Goal: Information Seeking & Learning: Learn about a topic

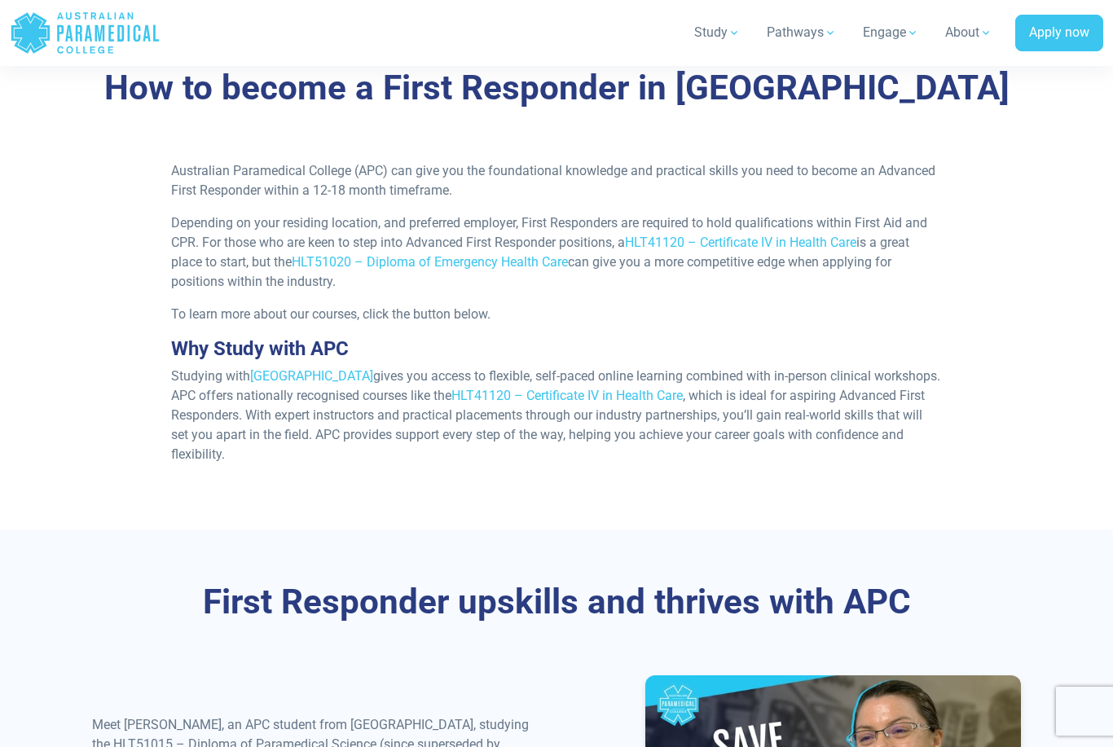
scroll to position [1545, 0]
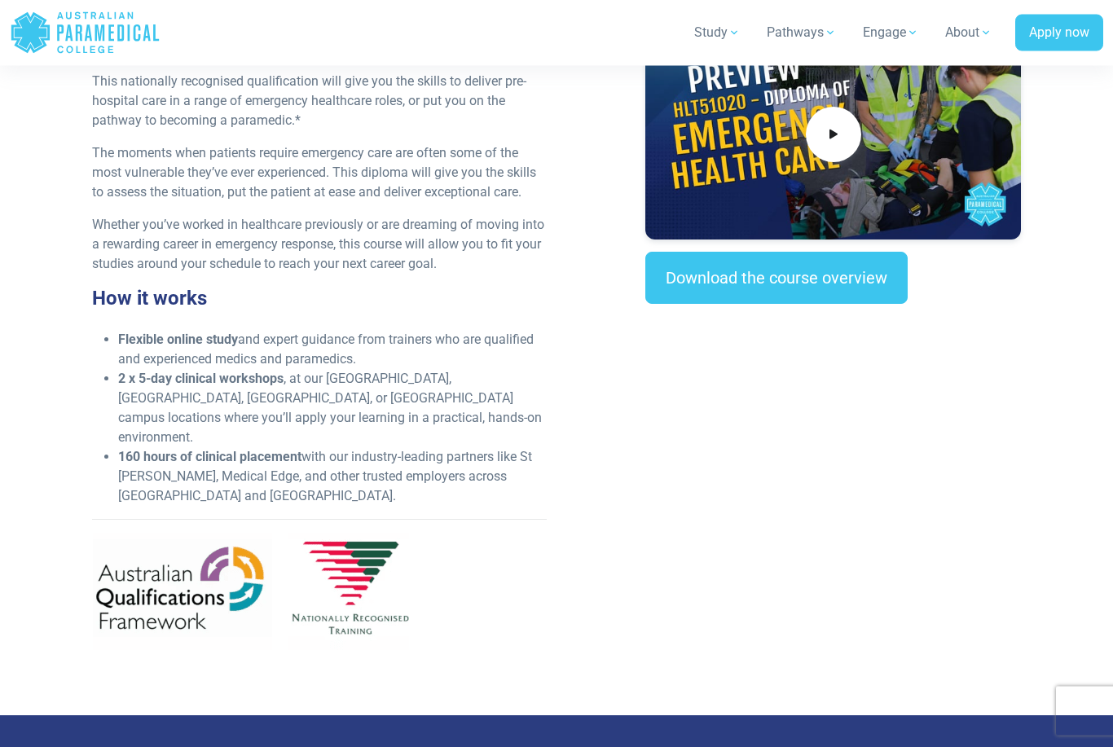
scroll to position [517, 0]
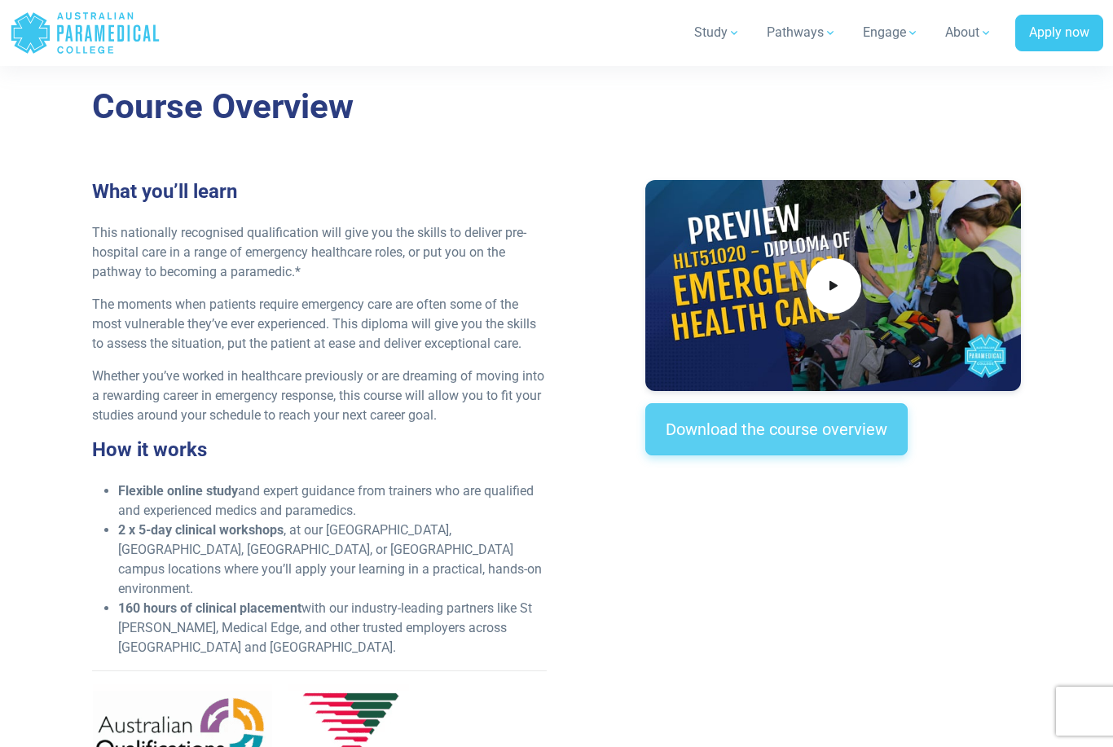
click at [862, 426] on link "Download the course overview" at bounding box center [776, 429] width 262 height 52
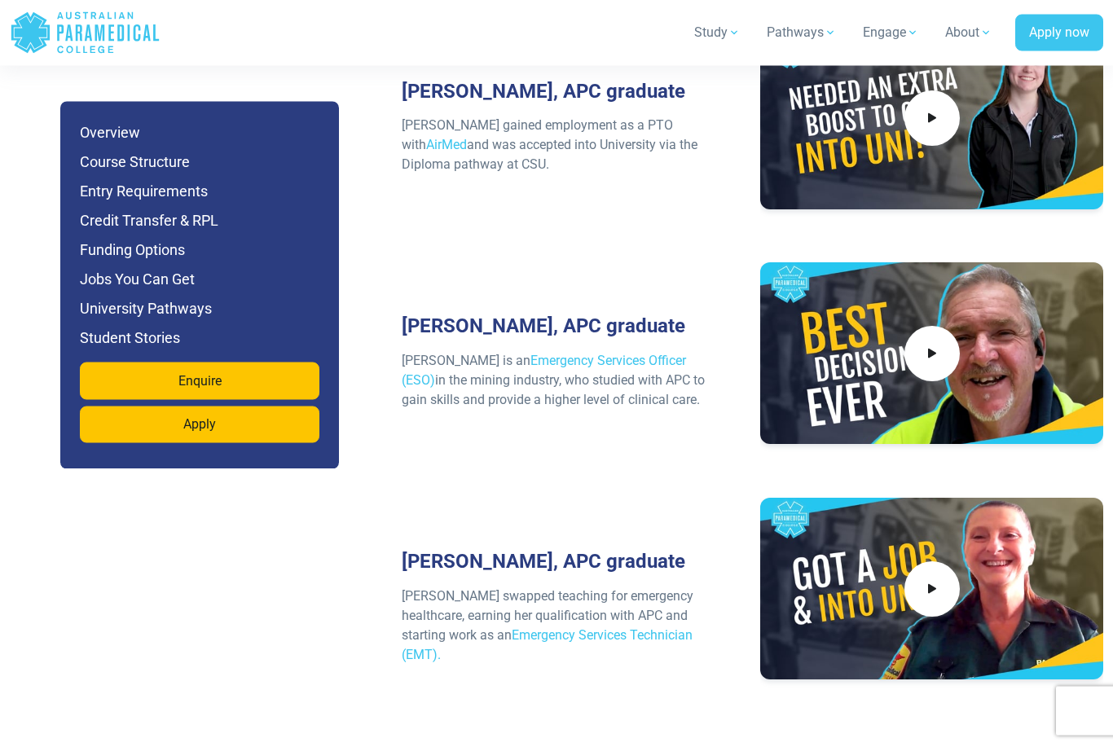
scroll to position [7016, 0]
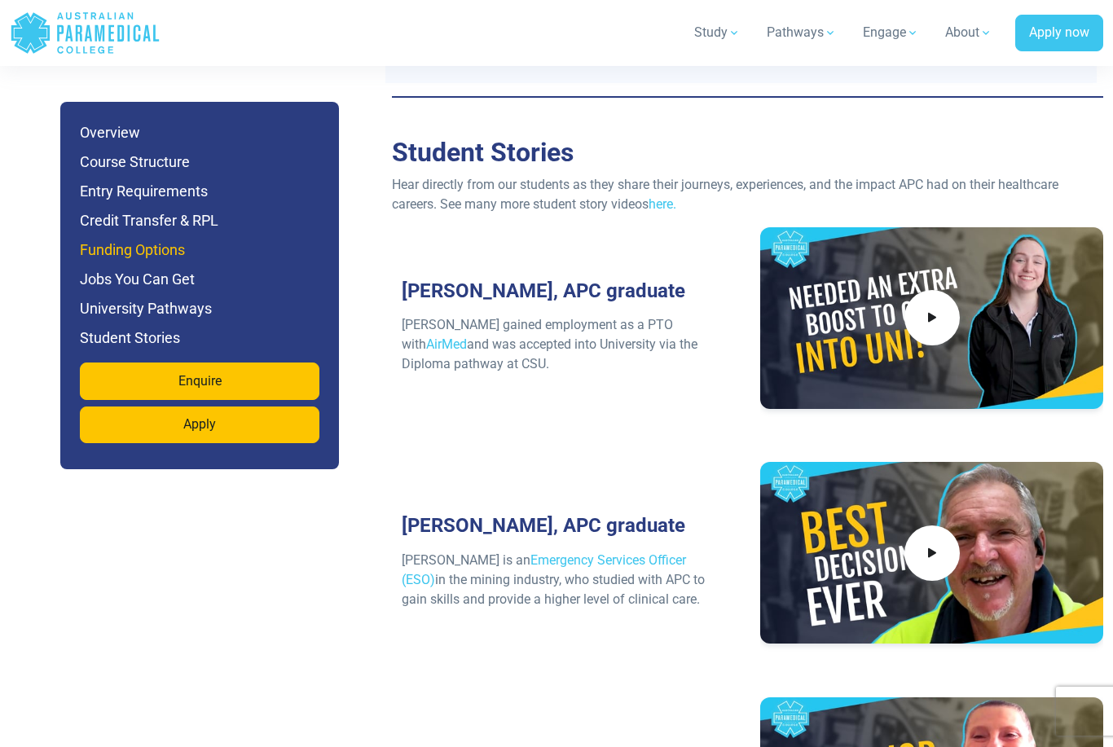
click at [164, 242] on h6 "Funding Options" at bounding box center [200, 250] width 240 height 23
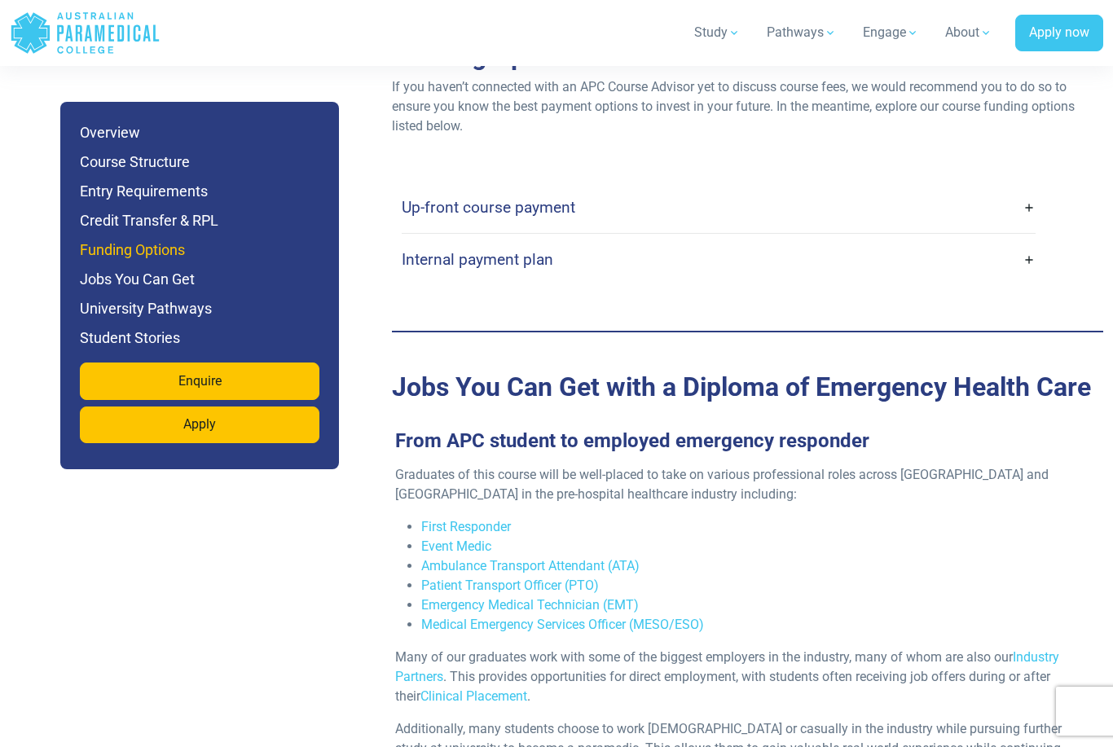
scroll to position [5071, 0]
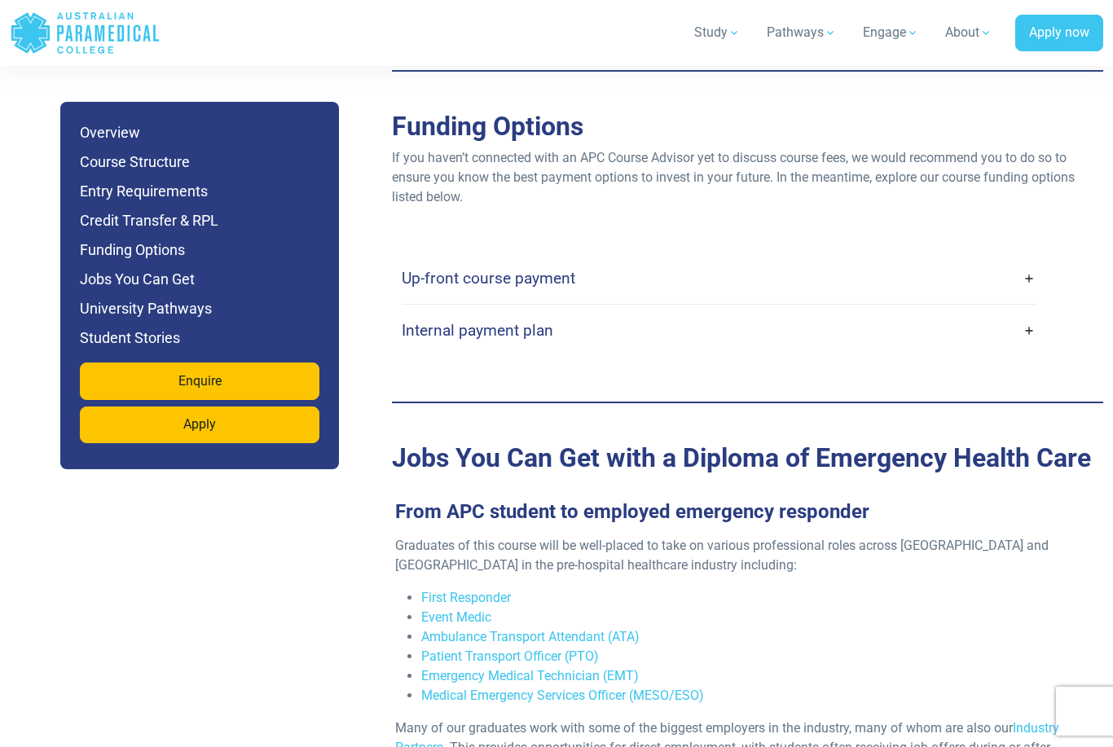
click at [615, 259] on link "Up-front course payment" at bounding box center [719, 278] width 635 height 38
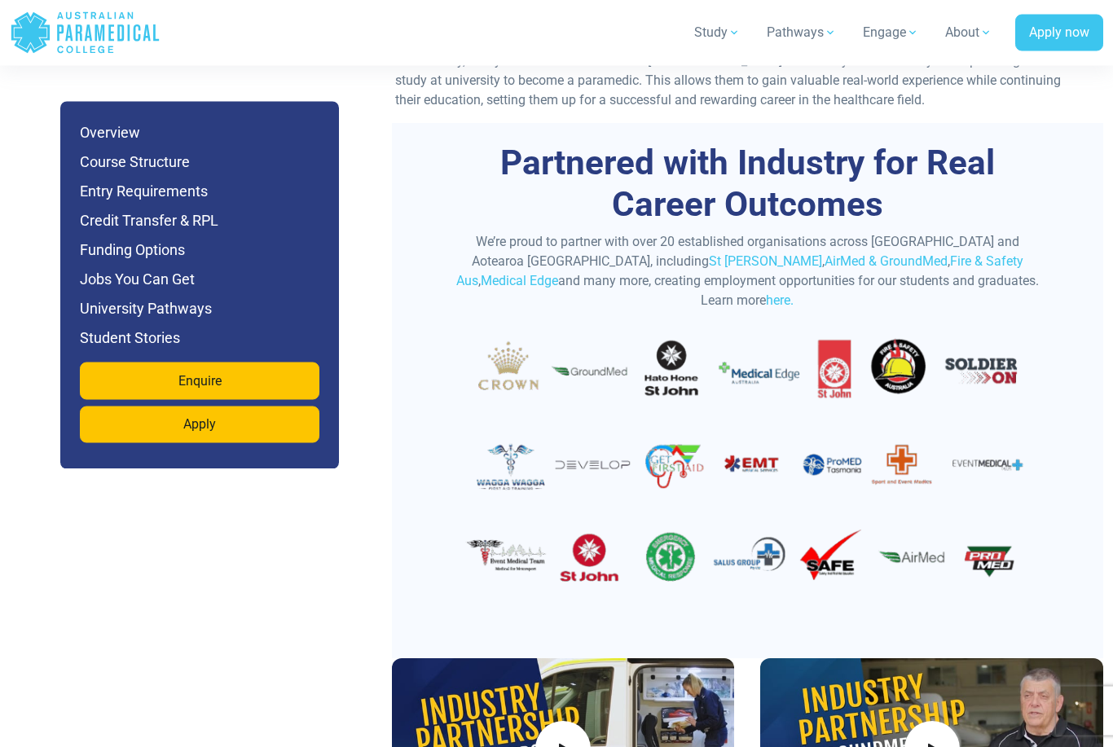
scroll to position [5891, 0]
click at [118, 187] on h6 "Entry Requirements" at bounding box center [200, 191] width 240 height 23
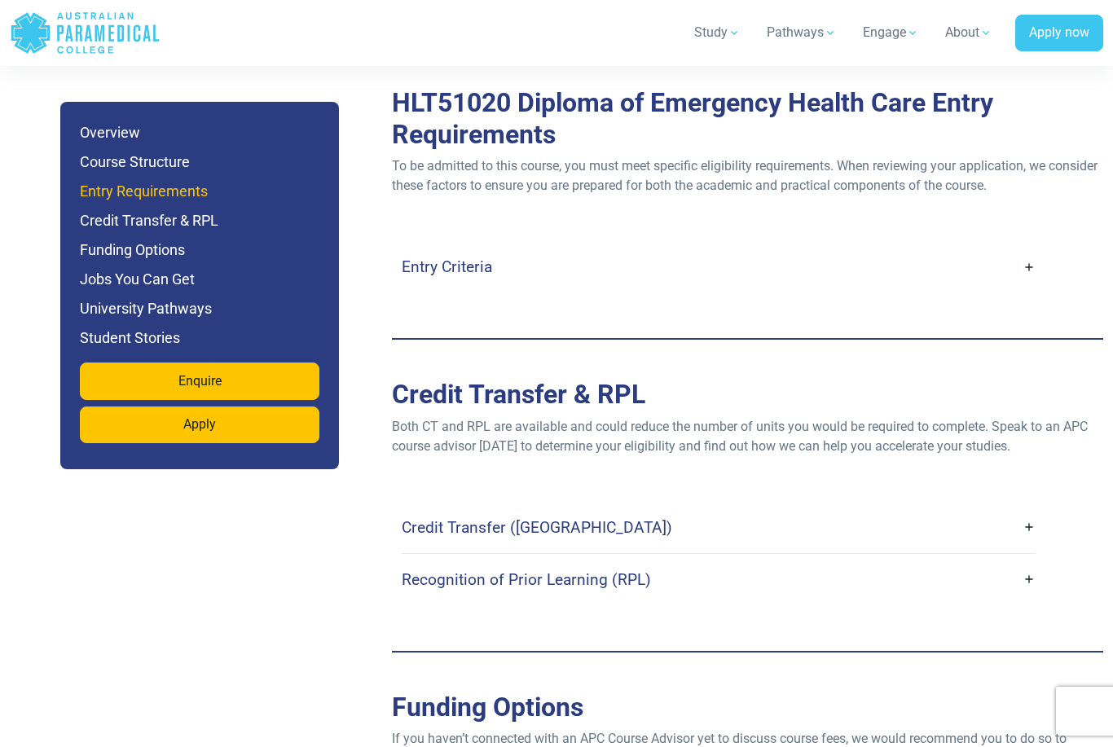
scroll to position [4468, 0]
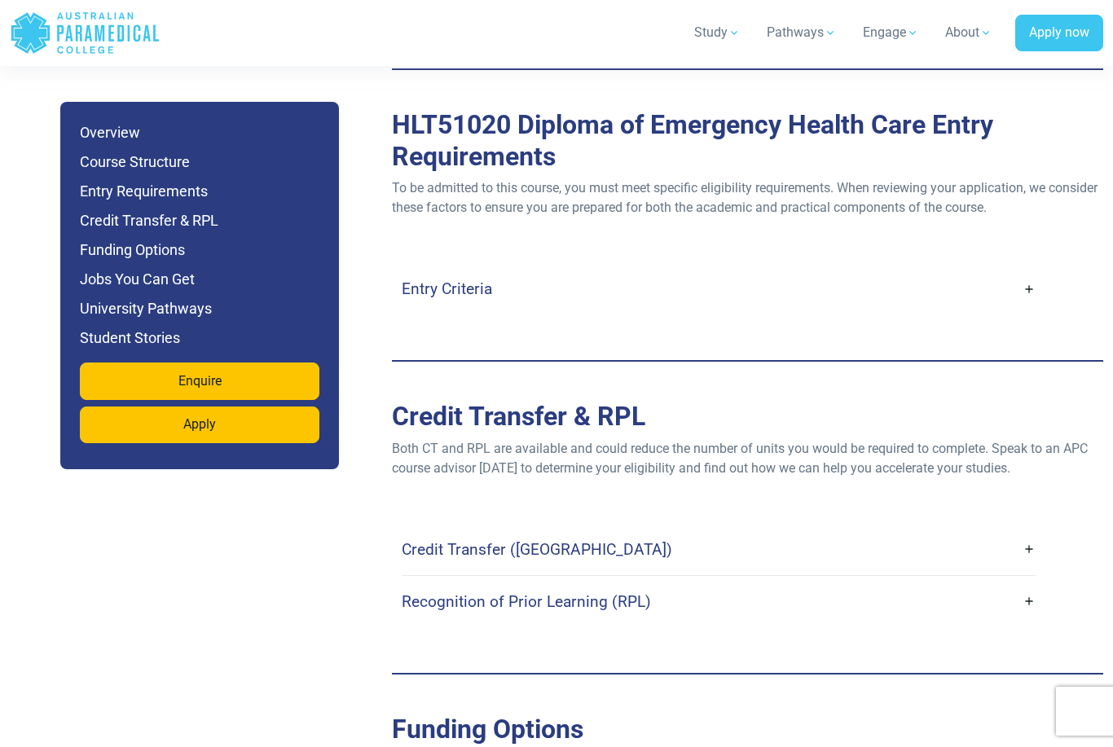
click at [490, 279] on h4 "Entry Criteria" at bounding box center [447, 288] width 90 height 19
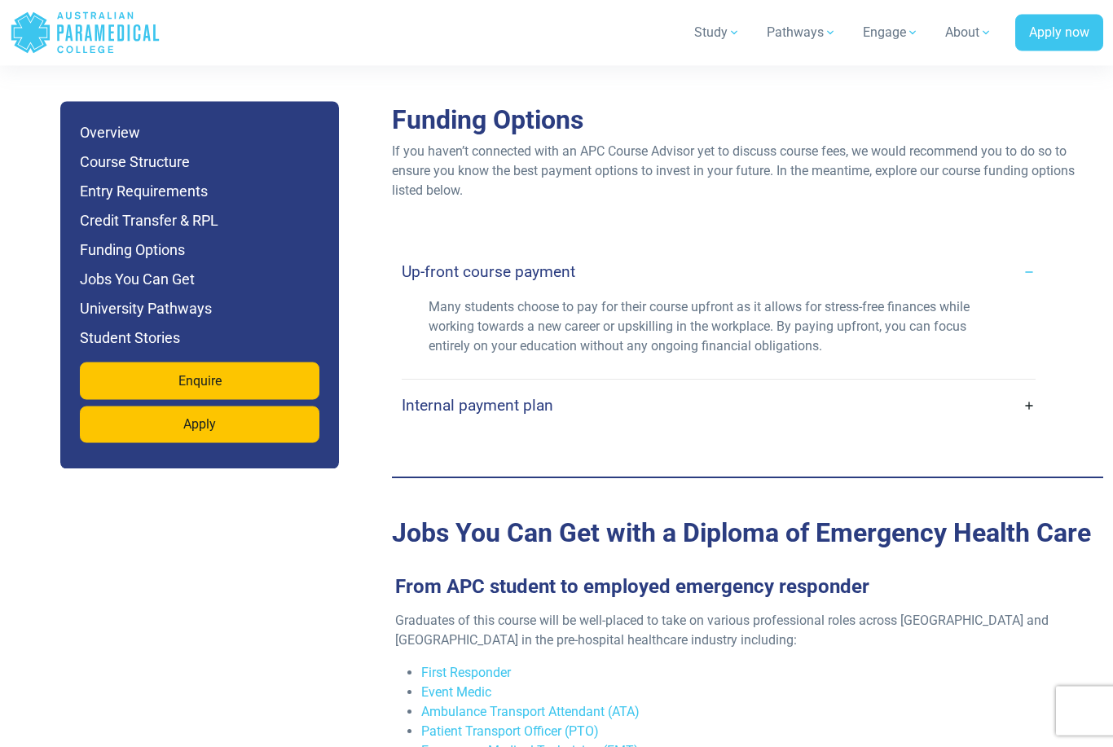
scroll to position [5705, 0]
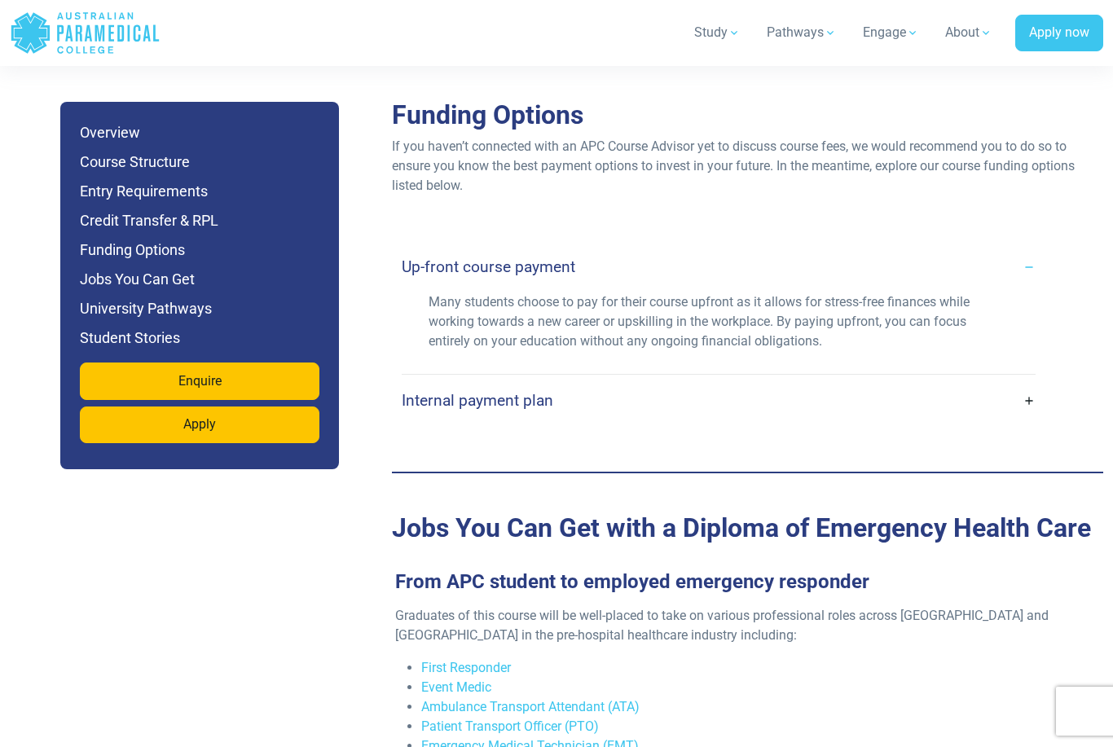
click at [626, 381] on link "Internal payment plan" at bounding box center [719, 400] width 635 height 38
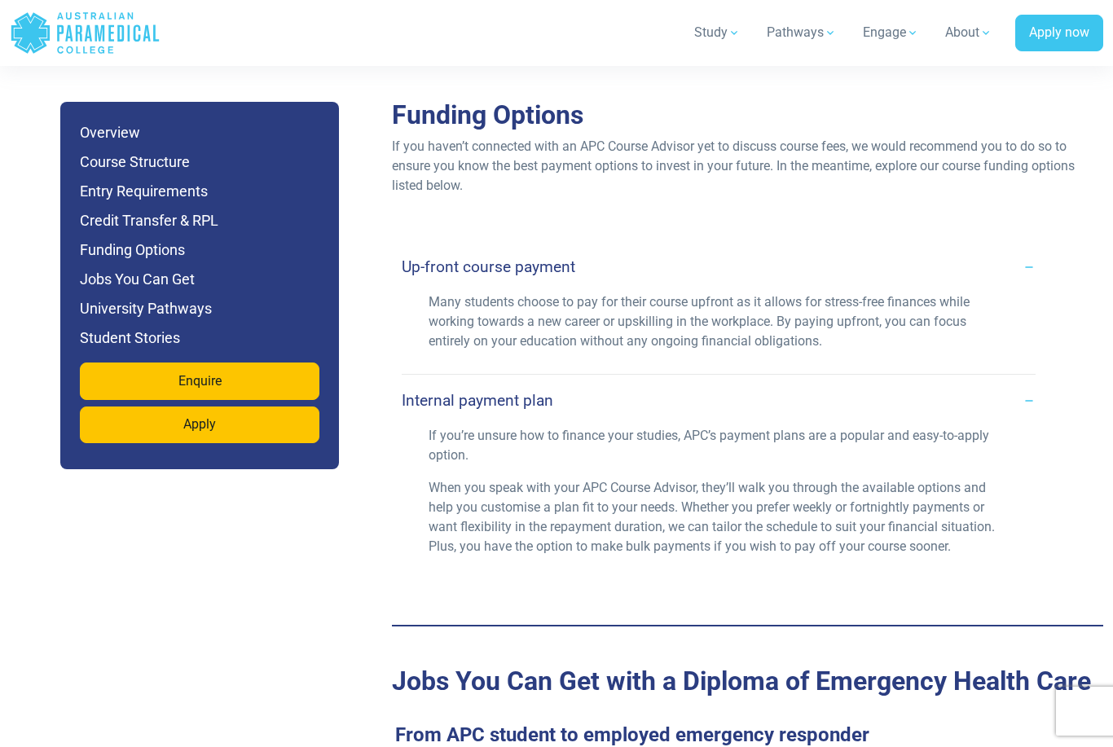
click at [626, 381] on link "Internal payment plan" at bounding box center [719, 400] width 635 height 38
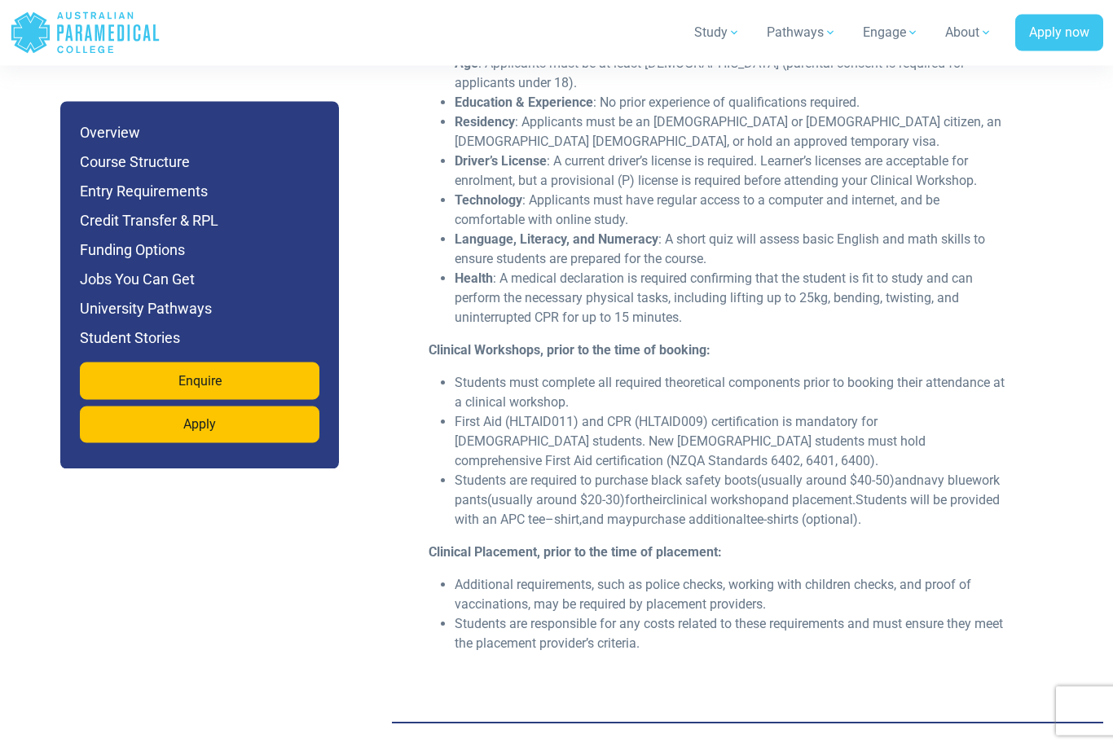
scroll to position [4721, 0]
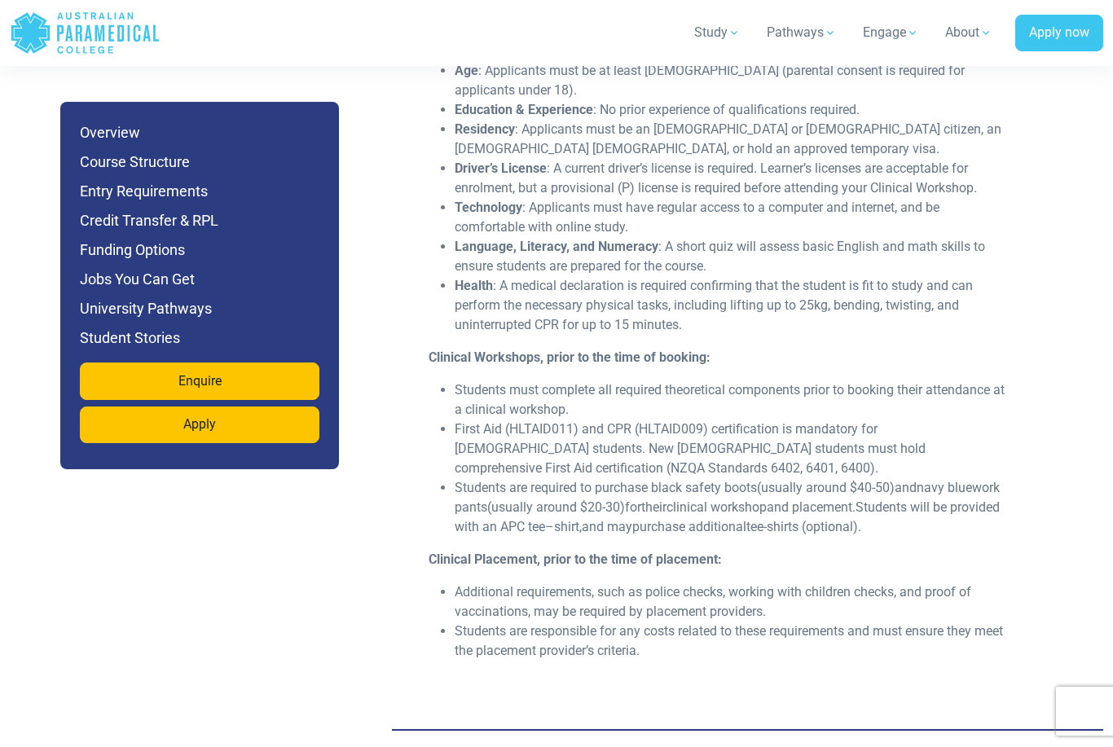
click at [944, 2] on header "Home Blog Student Portal Contact us AU 1300 377 741 NZ 0800 005 689 .logo-block…" at bounding box center [556, 33] width 1113 height 66
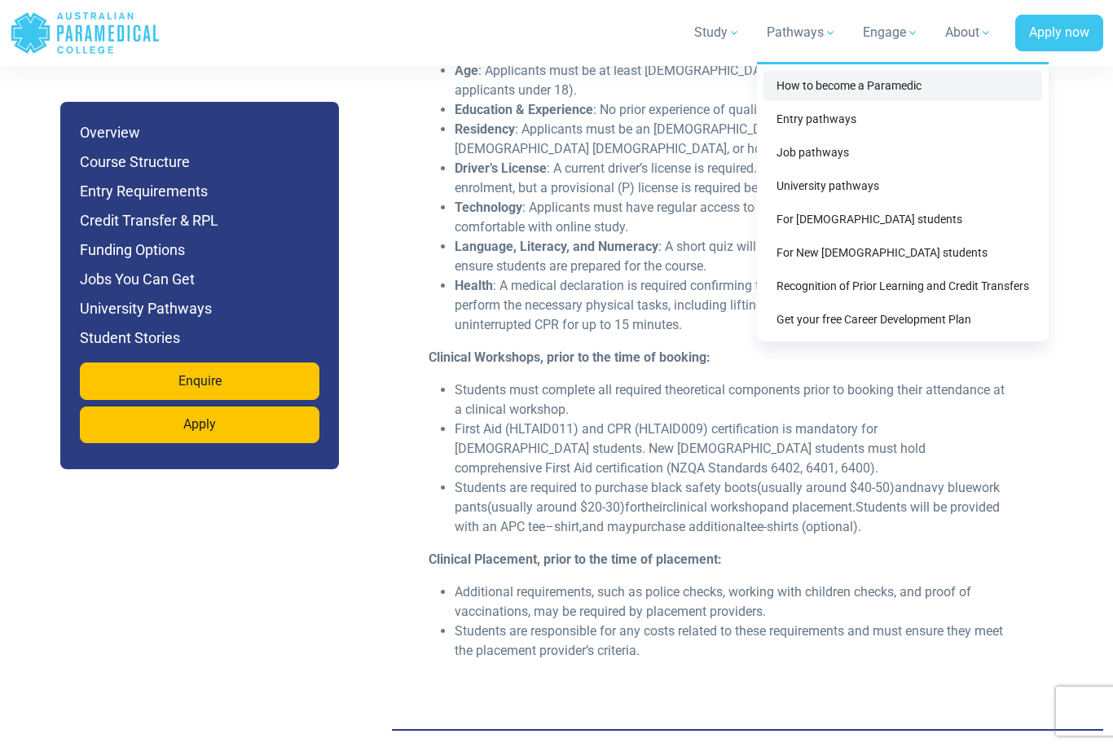
click at [816, 83] on link "How to become a Paramedic" at bounding box center [902, 86] width 279 height 30
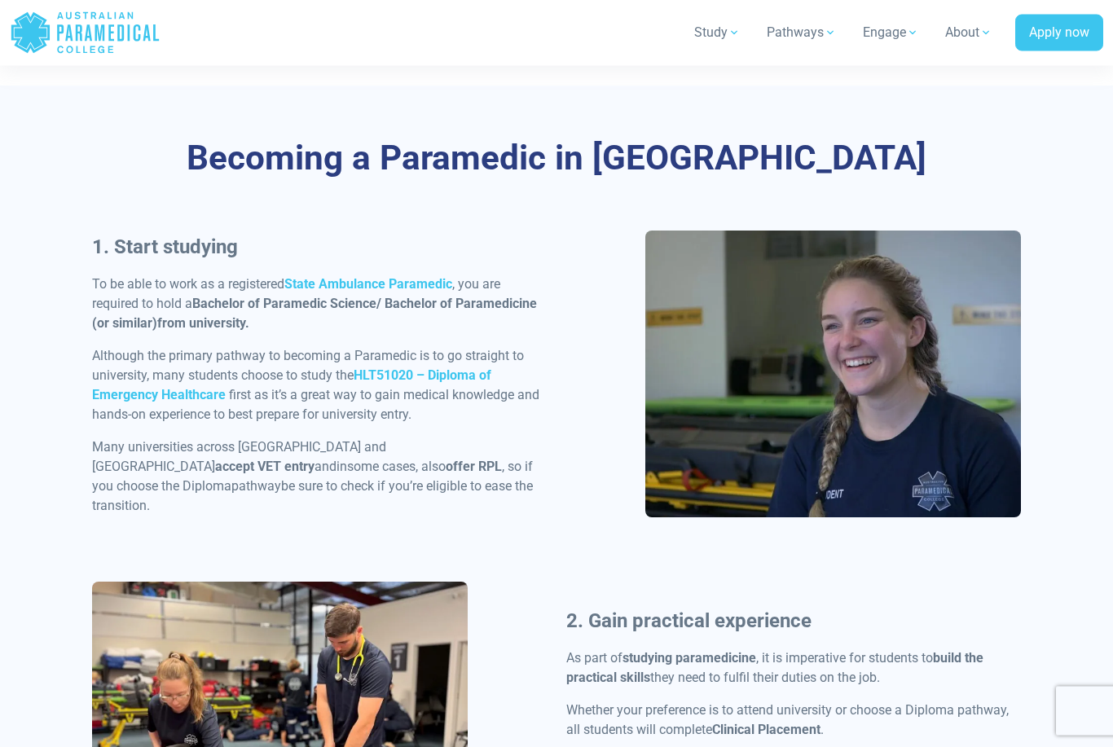
scroll to position [704, 0]
click at [470, 381] on strong "HLT51020 – Diploma of Emergency Healthcare" at bounding box center [291, 384] width 399 height 35
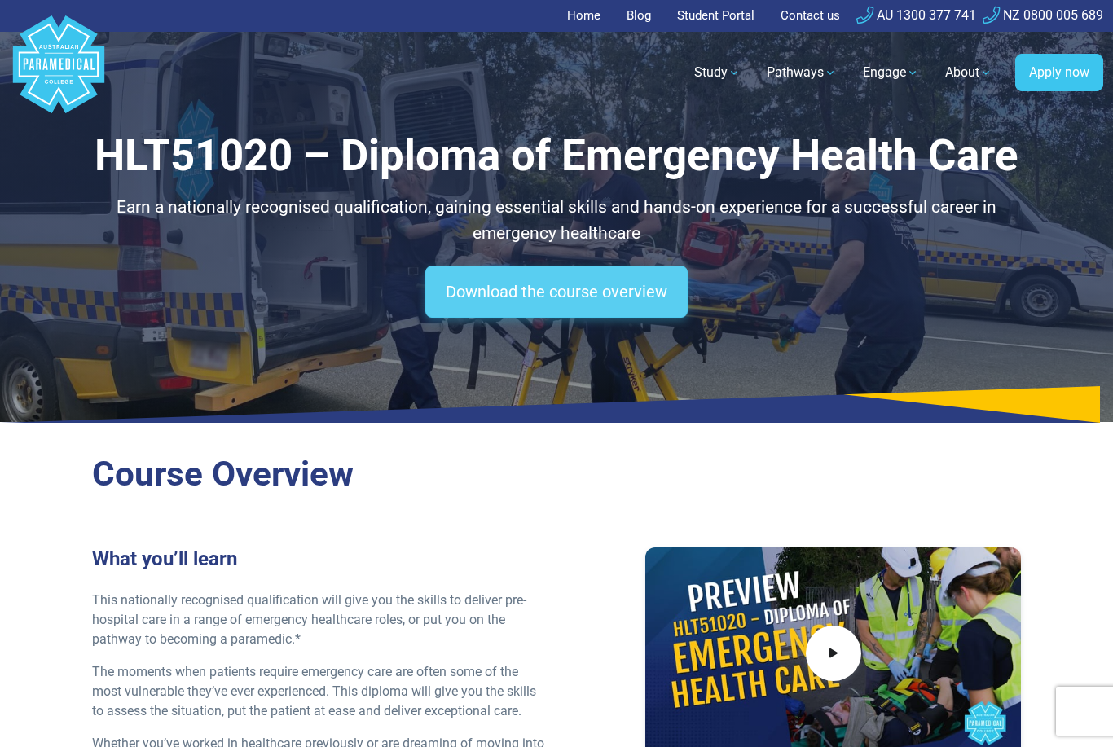
click at [539, 284] on link "Download the course overview" at bounding box center [556, 292] width 262 height 52
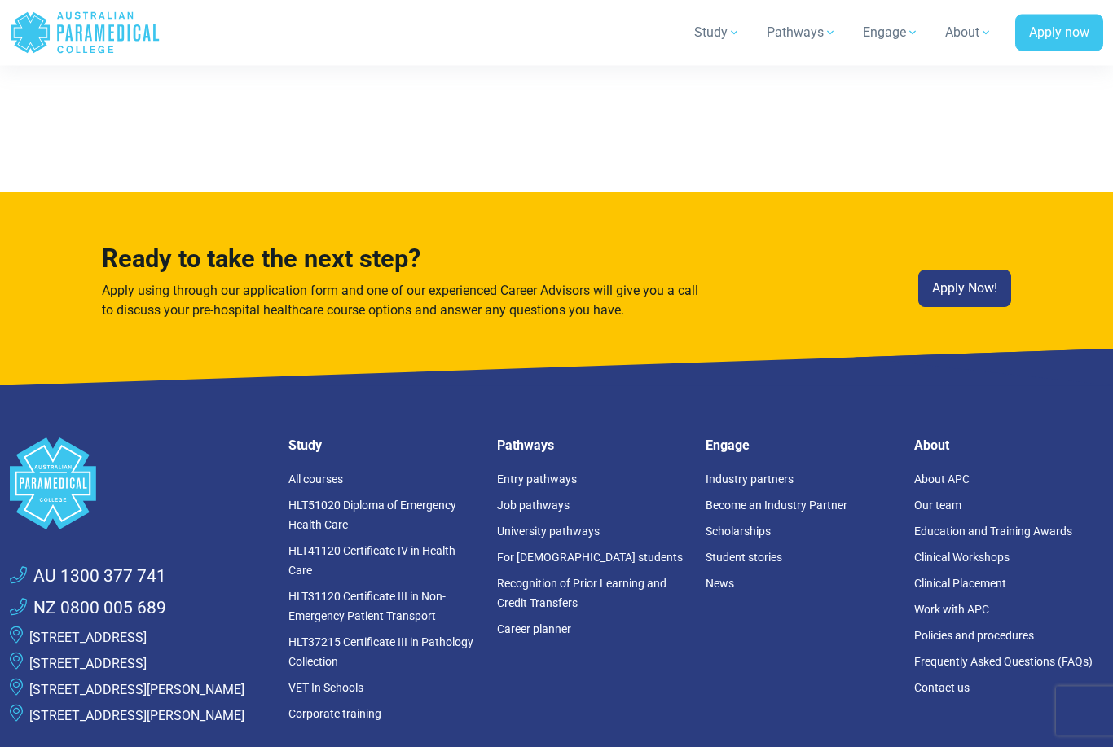
scroll to position [10428, 0]
